Goal: Task Accomplishment & Management: Use online tool/utility

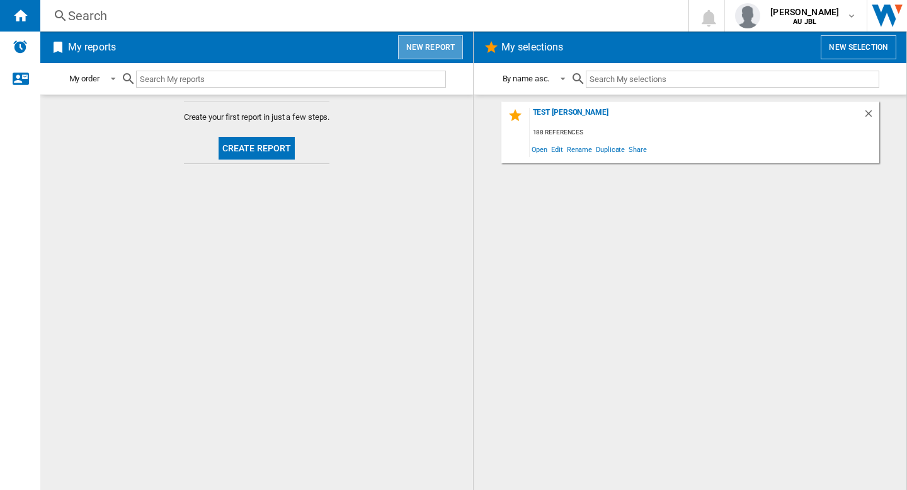
click at [410, 50] on button "New report" at bounding box center [430, 47] width 65 height 24
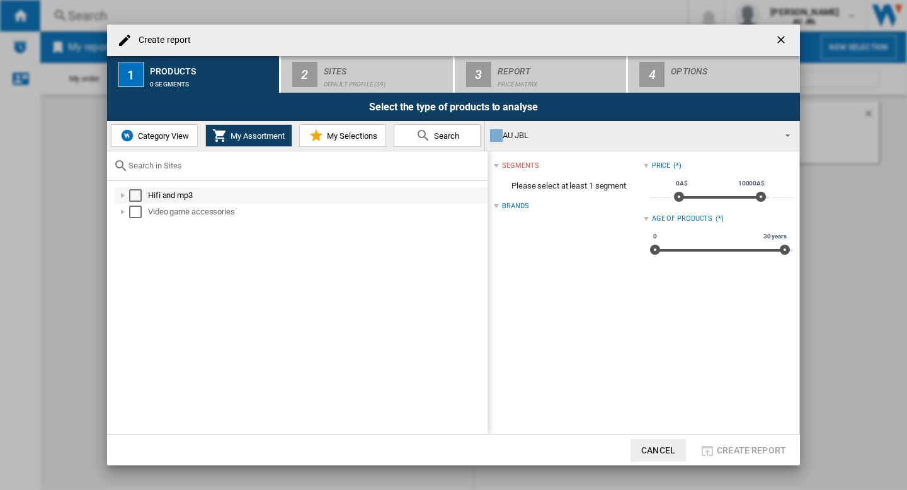
click at [139, 195] on div "Select" at bounding box center [135, 195] width 13 height 13
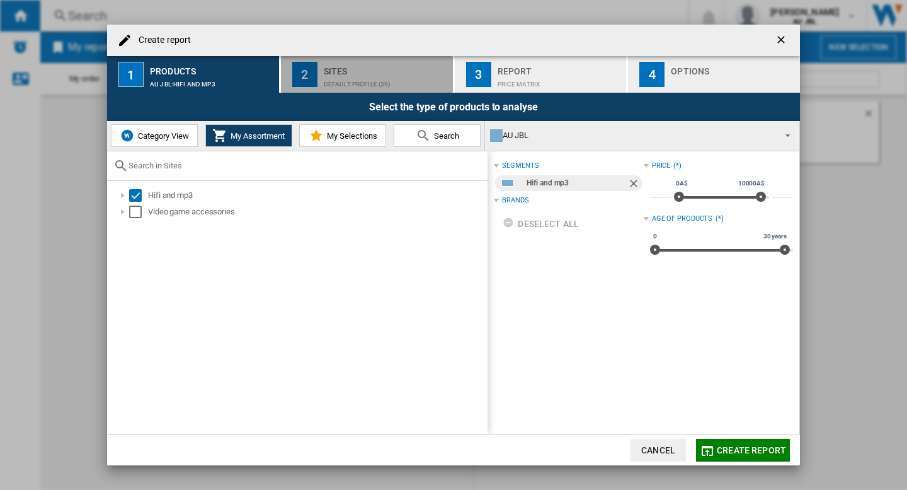
click at [411, 68] on div "Sites" at bounding box center [386, 67] width 124 height 13
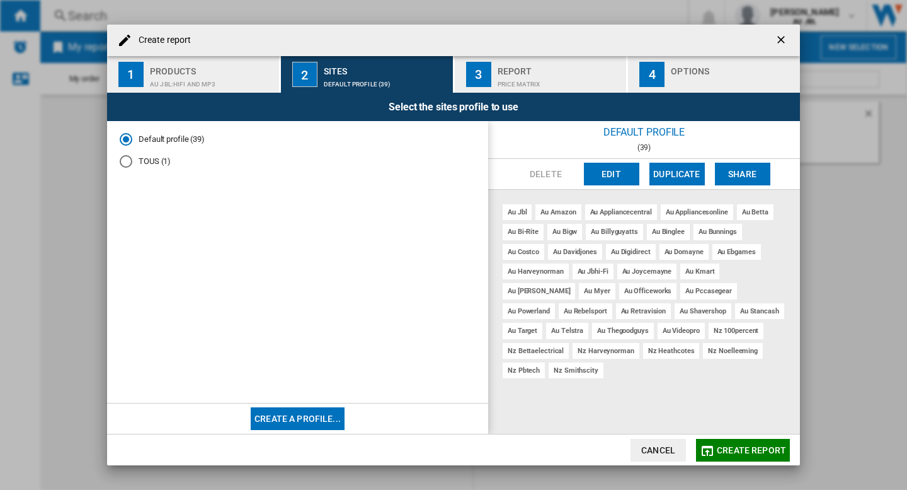
click at [641, 387] on div "au jbl au amazon au appliancecentral au appliancesonline au betta au bi-rite au…" at bounding box center [644, 312] width 312 height 244
click at [609, 178] on button "Edit" at bounding box center [611, 174] width 55 height 23
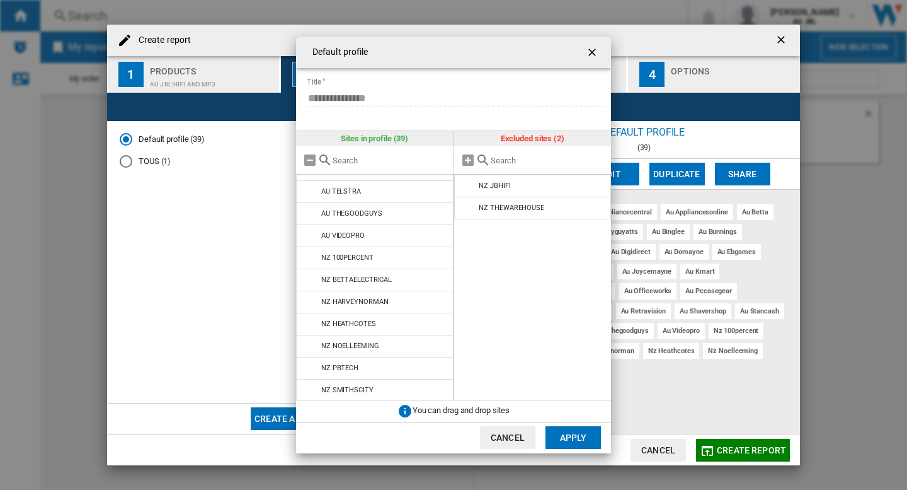
scroll to position [636, 0]
click at [594, 54] on ng-md-icon "getI18NText('BUTTONS.CLOSE_DIALOG')" at bounding box center [593, 53] width 15 height 15
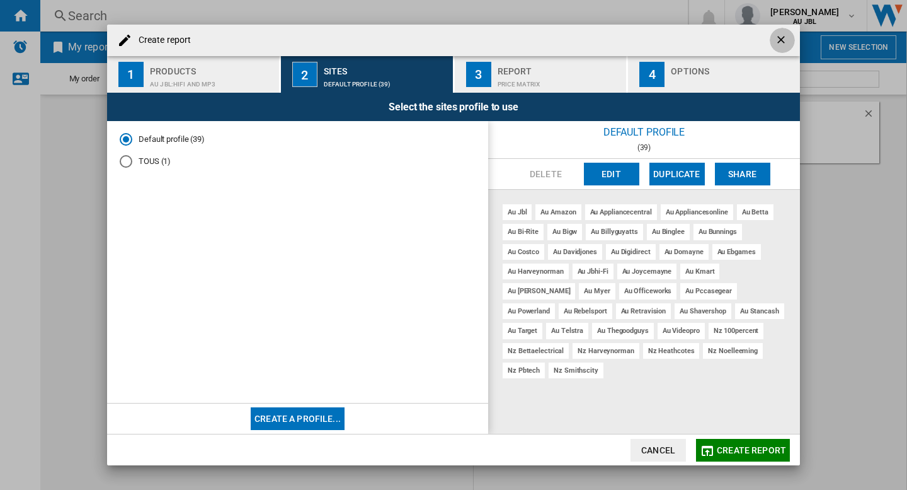
click at [779, 41] on ng-md-icon "getI18NText('BUTTONS.CLOSE_DIALOG')" at bounding box center [782, 40] width 15 height 15
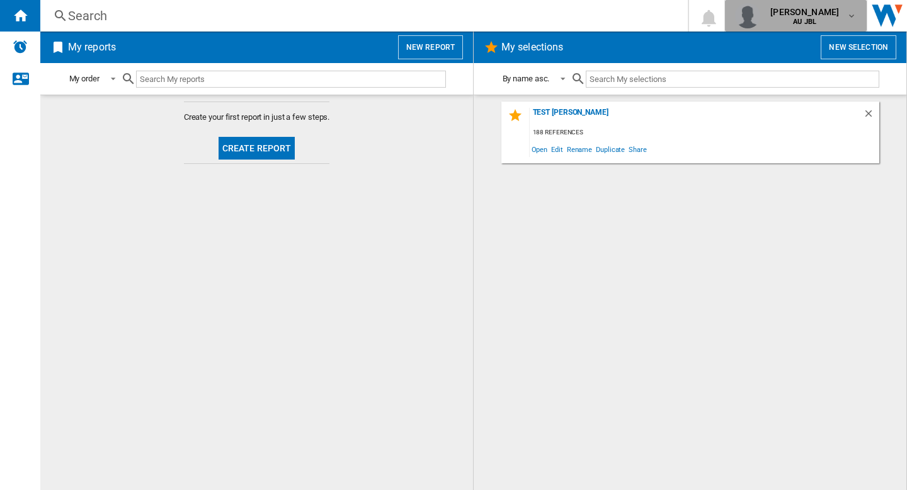
click at [796, 12] on span "[PERSON_NAME]" at bounding box center [805, 12] width 69 height 13
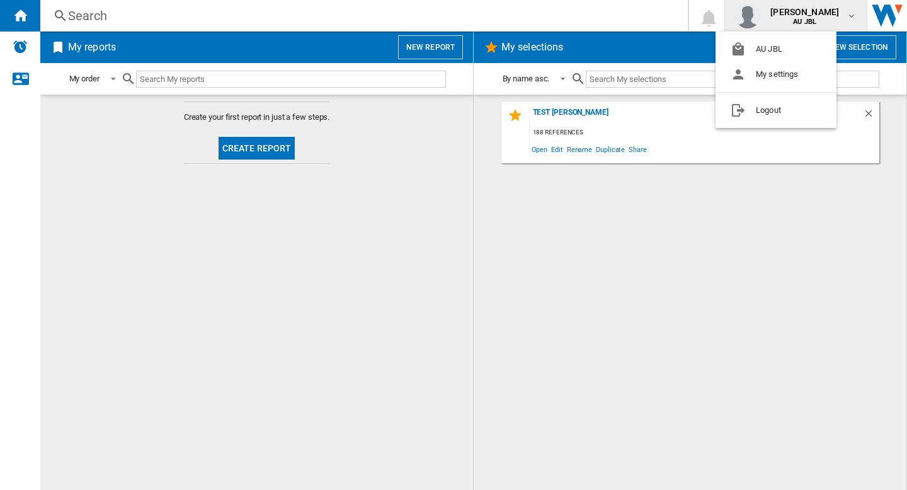
click at [633, 245] on md-backdrop at bounding box center [453, 245] width 907 height 490
